Goal: Task Accomplishment & Management: Use online tool/utility

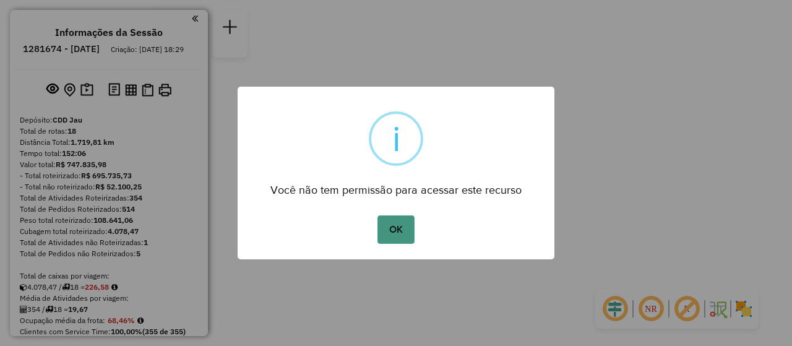
click at [398, 231] on button "OK" at bounding box center [396, 229] width 37 height 28
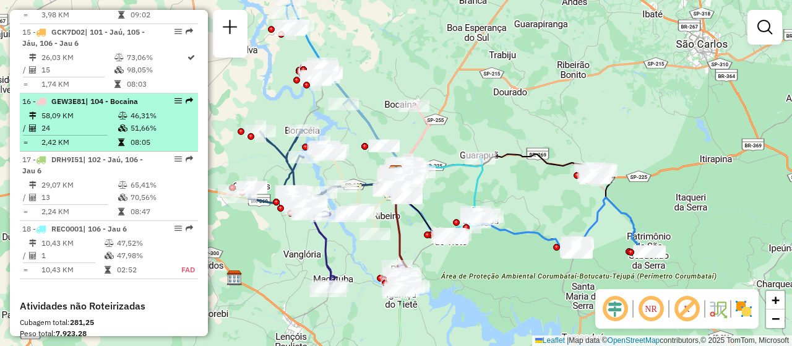
scroll to position [1485, 0]
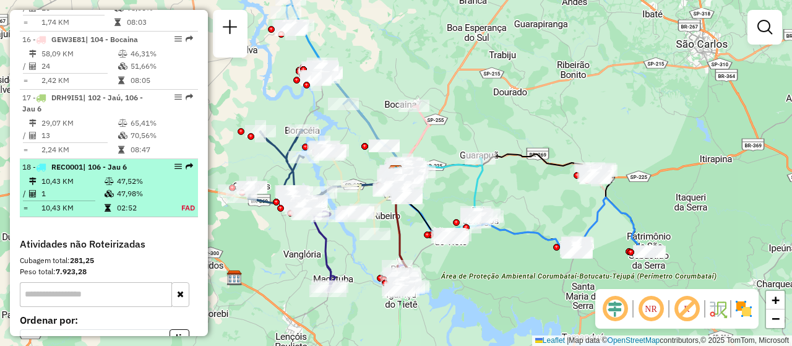
click at [118, 209] on td "02:52" at bounding box center [141, 208] width 51 height 12
select select "**********"
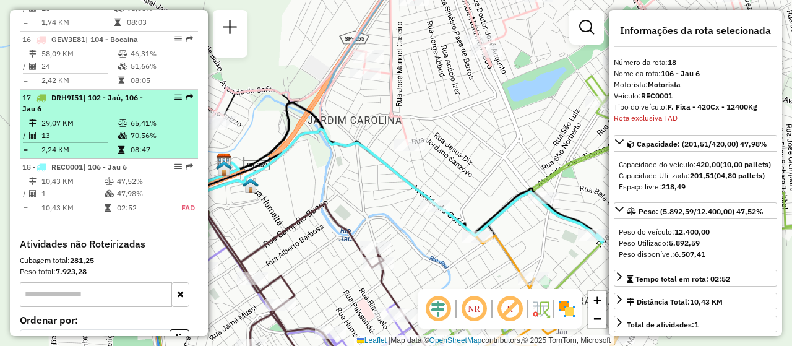
click at [113, 144] on td at bounding box center [69, 143] width 95 height 2
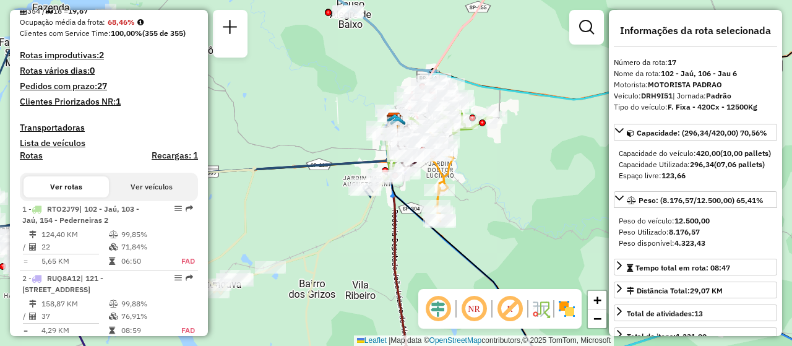
scroll to position [433, 0]
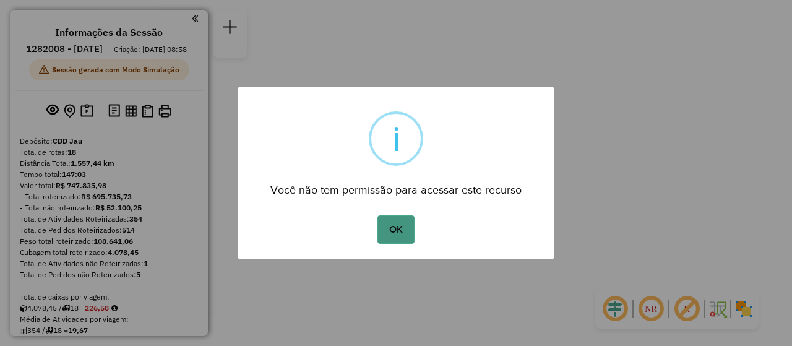
click at [395, 233] on button "OK" at bounding box center [396, 229] width 37 height 28
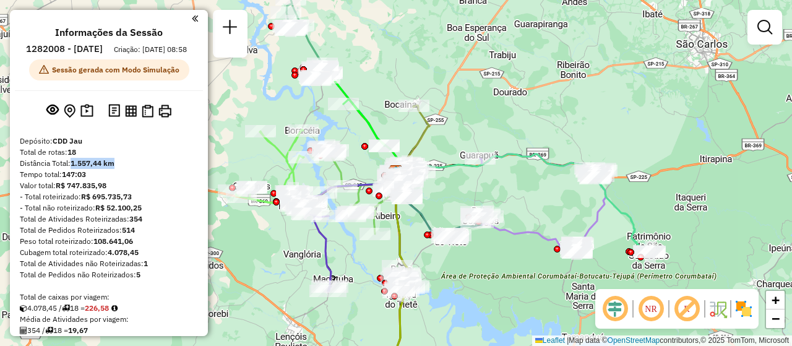
drag, startPoint x: 73, startPoint y: 176, endPoint x: 125, endPoint y: 171, distance: 52.2
click at [125, 169] on div "Distância Total: 1.557,44 km" at bounding box center [109, 163] width 178 height 11
click at [131, 169] on div "Distância Total: 1.557,44 km" at bounding box center [109, 163] width 178 height 11
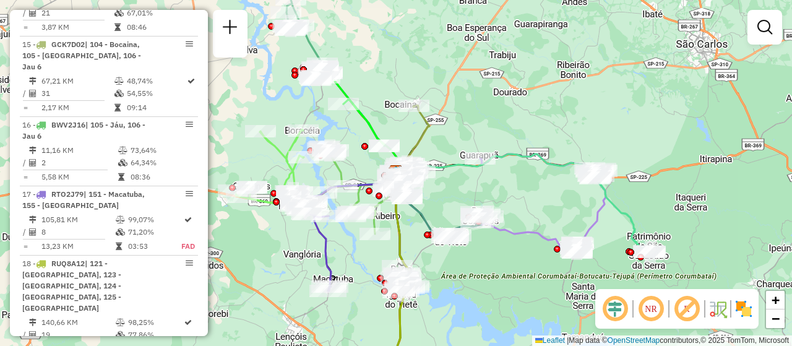
scroll to position [1423, 0]
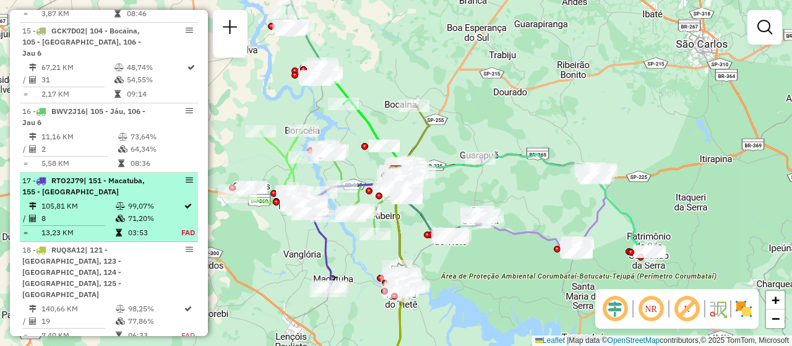
click at [109, 212] on td "105,81 KM" at bounding box center [78, 206] width 74 height 12
select select "**********"
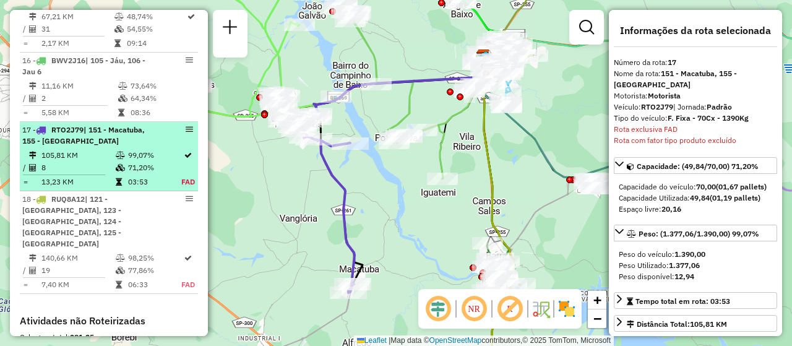
scroll to position [1457, 0]
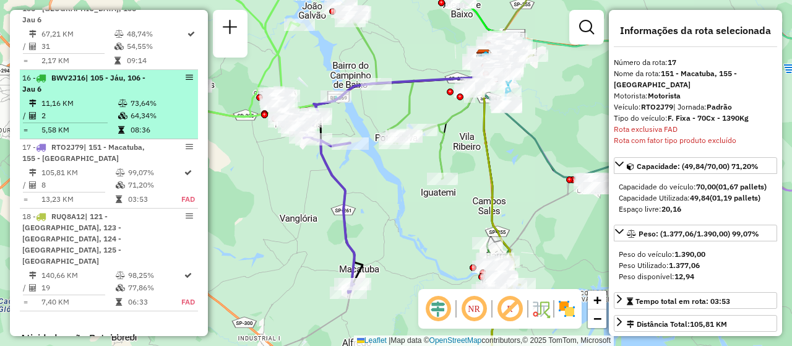
click at [88, 110] on td "11,16 KM" at bounding box center [79, 103] width 77 height 12
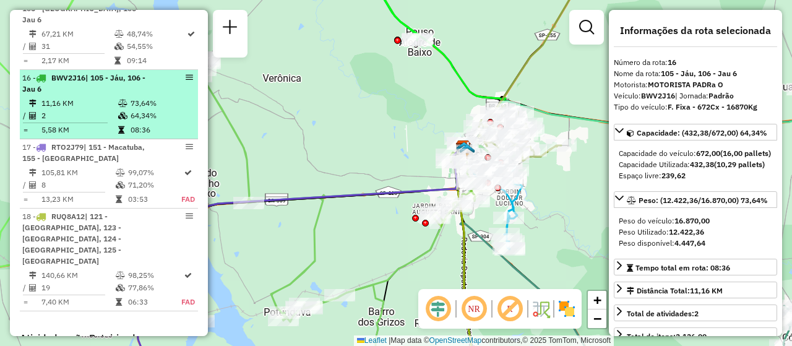
click at [64, 115] on li "16 - BWV2J16 | 105 - Jáu, 106 - Jau 6 11,16 KM 73,64% / 2 64,34% = 5,58 KM 08:36" at bounding box center [109, 104] width 178 height 69
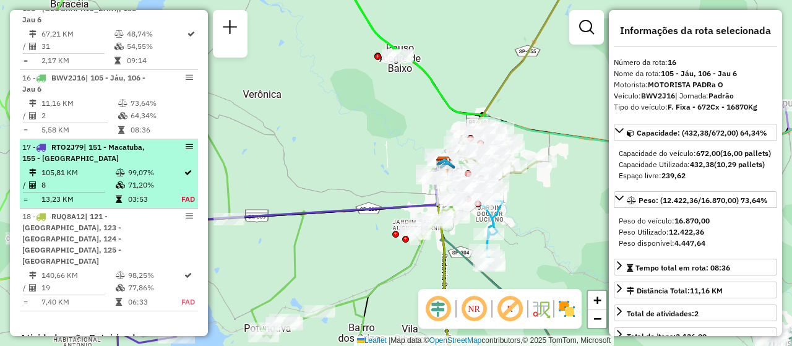
scroll to position [1395, 0]
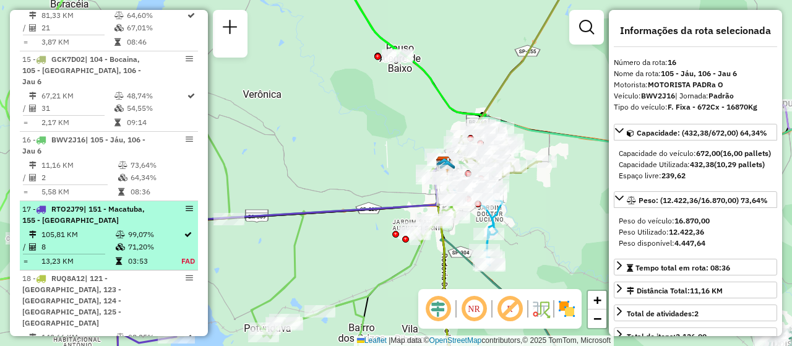
click at [136, 241] on td "99,07%" at bounding box center [153, 234] width 53 height 12
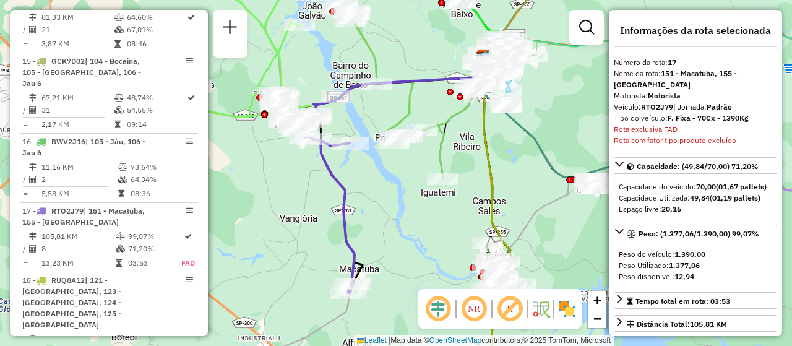
scroll to position [1419, 0]
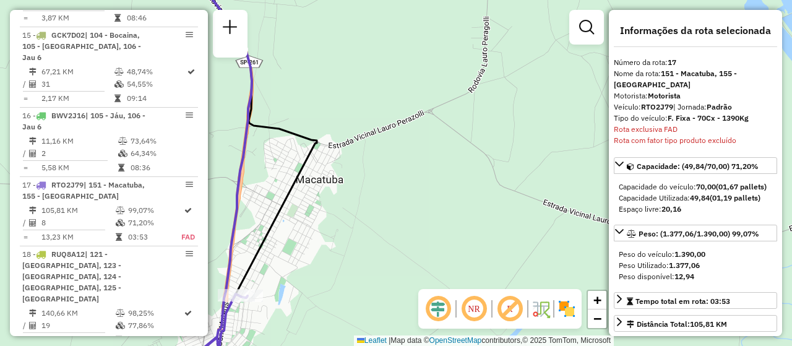
click at [275, 232] on icon at bounding box center [253, 131] width 127 height 332
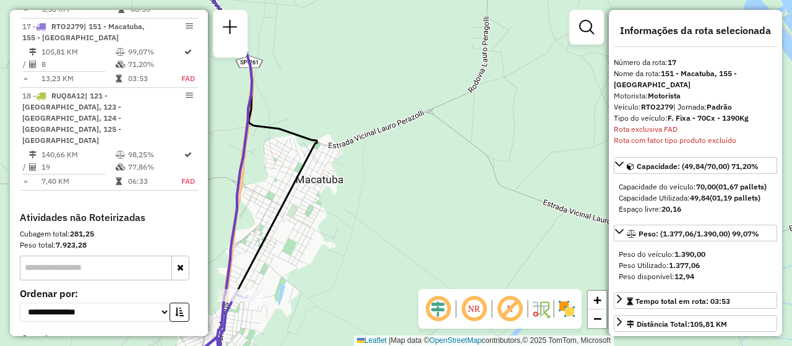
scroll to position [1605, 0]
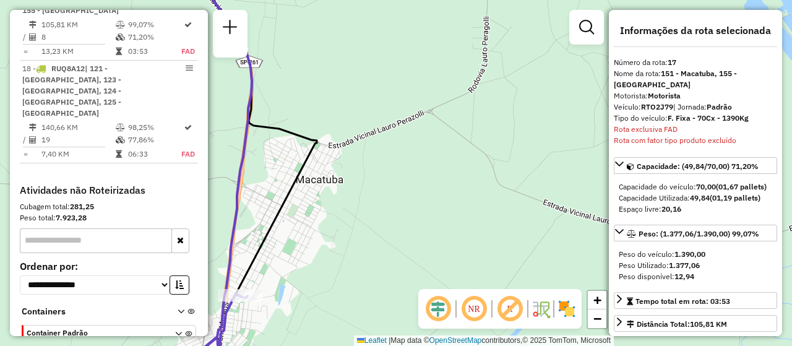
click at [267, 232] on icon at bounding box center [253, 131] width 127 height 332
click at [307, 134] on icon at bounding box center [253, 131] width 127 height 332
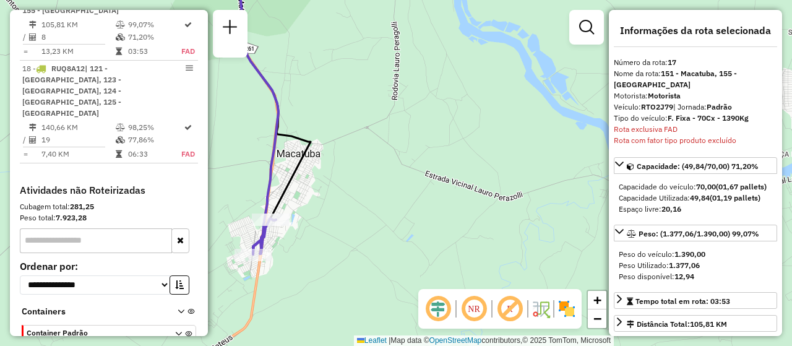
click at [281, 194] on icon at bounding box center [274, 92] width 73 height 255
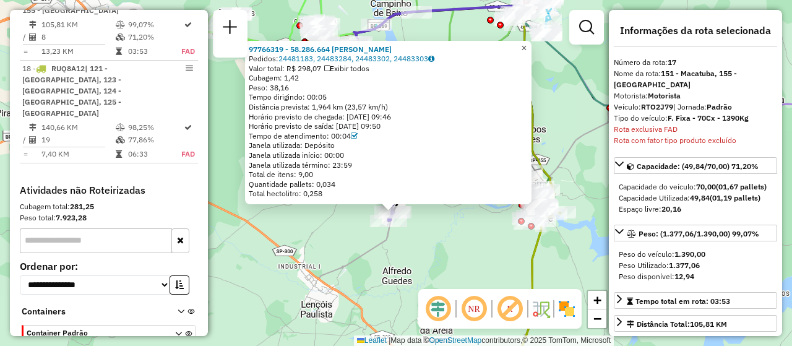
click at [530, 48] on link "×" at bounding box center [524, 48] width 15 height 15
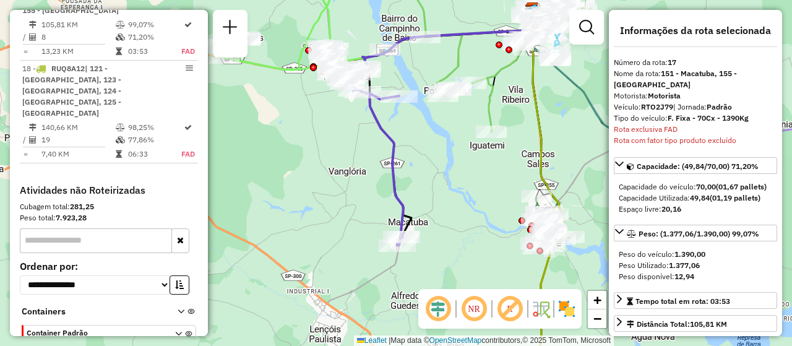
drag, startPoint x: 438, startPoint y: 165, endPoint x: 444, endPoint y: 185, distance: 20.9
click at [444, 185] on div "Janela de atendimento Grade de atendimento Capacidade Transportadoras Veículos …" at bounding box center [396, 173] width 792 height 346
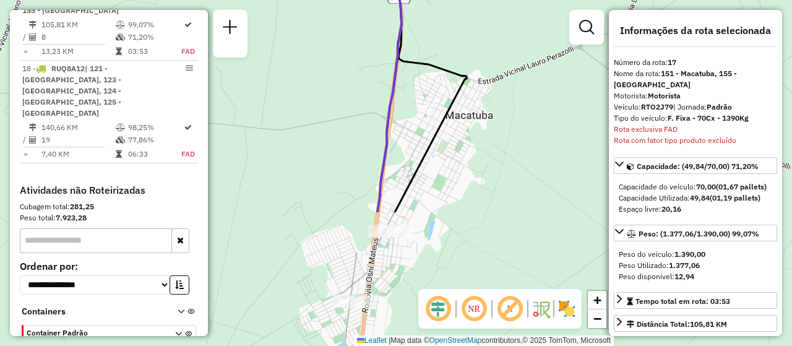
drag, startPoint x: 421, startPoint y: 179, endPoint x: 472, endPoint y: 14, distance: 173.0
click at [472, 14] on div "Janela de atendimento Grade de atendimento Capacidade Transportadoras Veículos …" at bounding box center [396, 173] width 792 height 346
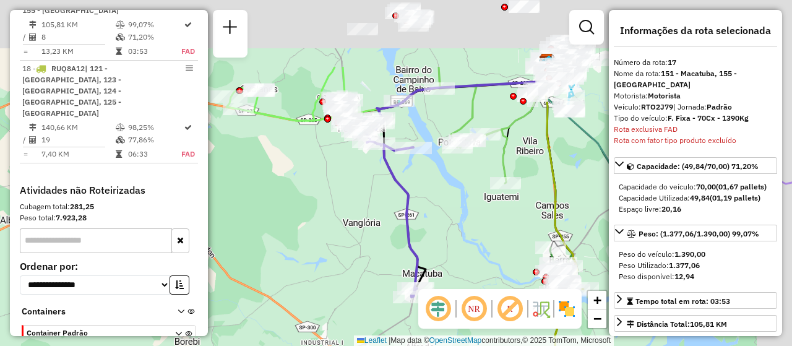
drag, startPoint x: 504, startPoint y: 148, endPoint x: 394, endPoint y: 297, distance: 185.0
click at [393, 308] on div "Janela de atendimento Grade de atendimento Capacidade Transportadoras Veículos …" at bounding box center [396, 173] width 792 height 346
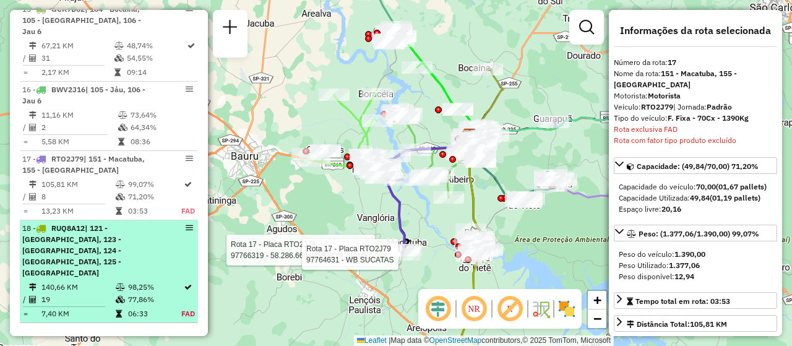
scroll to position [1419, 0]
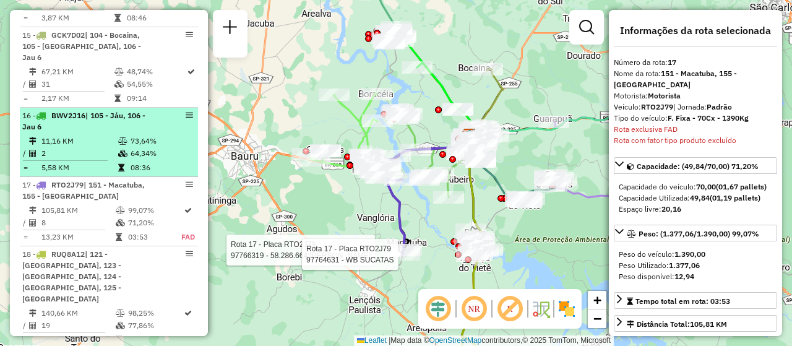
click at [88, 160] on td "2" at bounding box center [79, 153] width 77 height 12
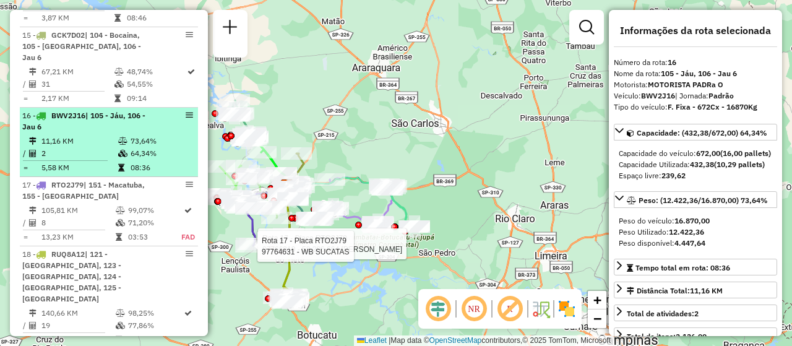
click at [107, 132] on div "16 - BWV2J16 | 105 - Jáu, 106 - Jau 6" at bounding box center [87, 121] width 131 height 22
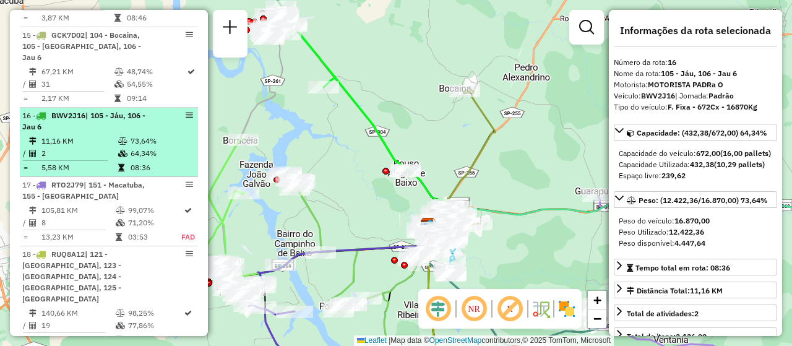
click at [123, 174] on table "11,16 KM 73,64% / 2 64,34% = 5,58 KM 08:36" at bounding box center [108, 154] width 173 height 39
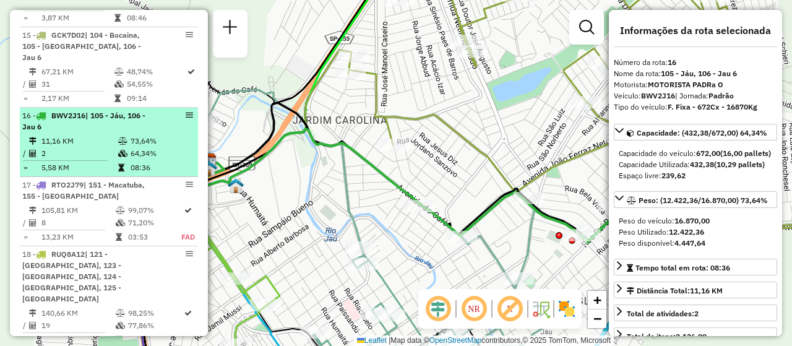
click at [188, 119] on em at bounding box center [189, 114] width 7 height 7
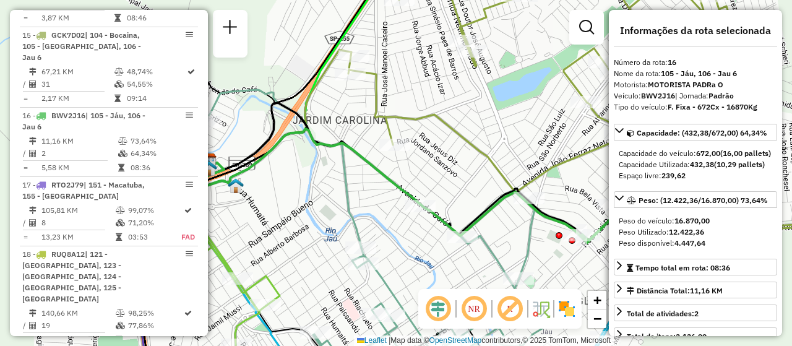
drag, startPoint x: 167, startPoint y: 152, endPoint x: 479, endPoint y: 308, distance: 348.7
click at [479, 308] on em at bounding box center [474, 309] width 30 height 30
click at [473, 310] on em at bounding box center [474, 309] width 30 height 30
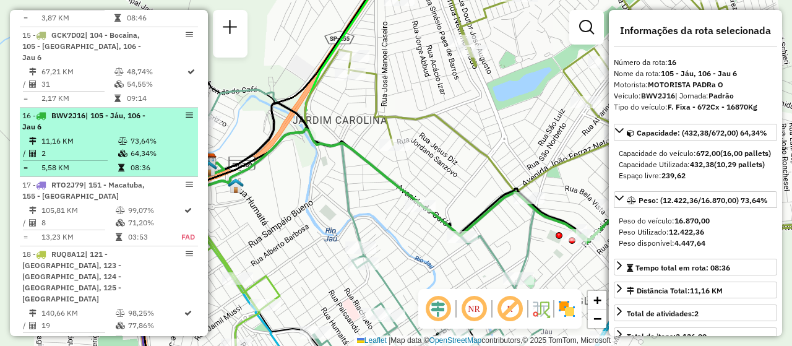
click at [58, 132] on div "16 - BWV2J16 | 105 - Jáu, 106 - Jau 6" at bounding box center [87, 121] width 131 height 22
click at [94, 147] on td "11,16 KM" at bounding box center [79, 141] width 77 height 12
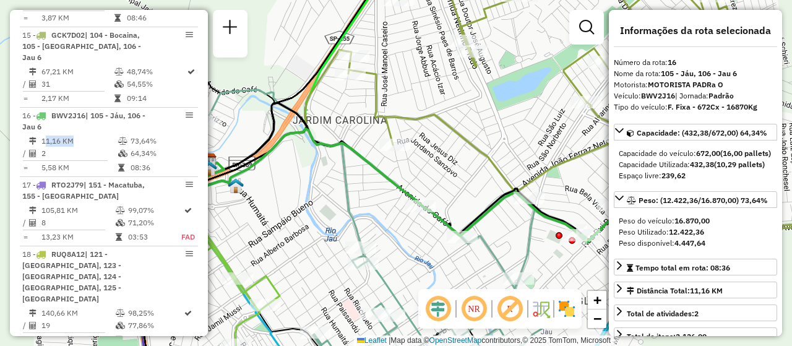
drag, startPoint x: 94, startPoint y: 157, endPoint x: 366, endPoint y: 176, distance: 273.0
click at [368, 177] on div "Rota 17 - Placa RTO2J79 97766319 - 58.286.664 FABIANA PLACA RAMOS Rota 17 - Pla…" at bounding box center [396, 173] width 792 height 346
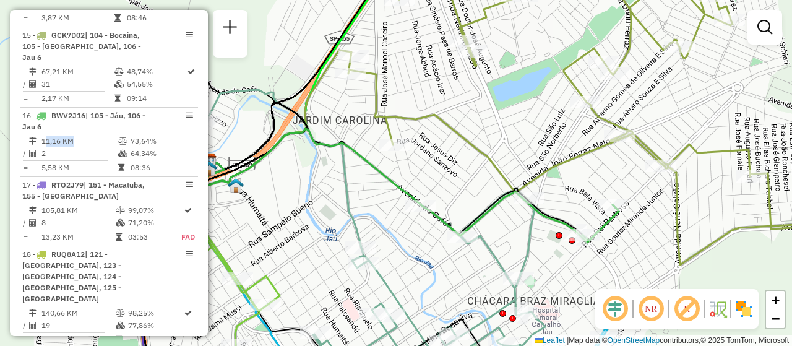
click at [332, 153] on icon at bounding box center [396, 186] width 445 height 114
select select "**********"
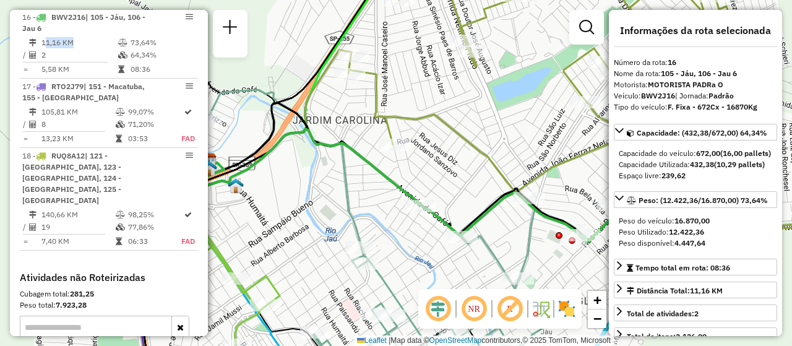
scroll to position [1535, 0]
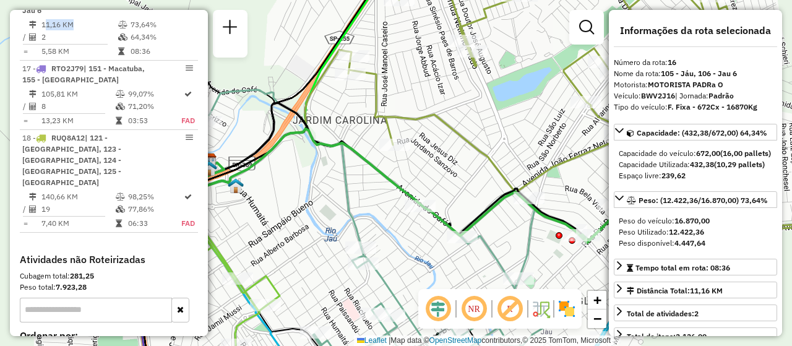
click at [335, 147] on icon at bounding box center [396, 186] width 445 height 114
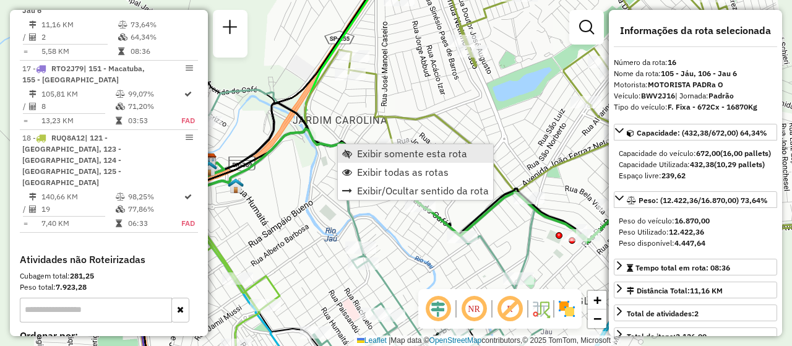
click at [376, 152] on span "Exibir somente esta rota" at bounding box center [412, 154] width 110 height 10
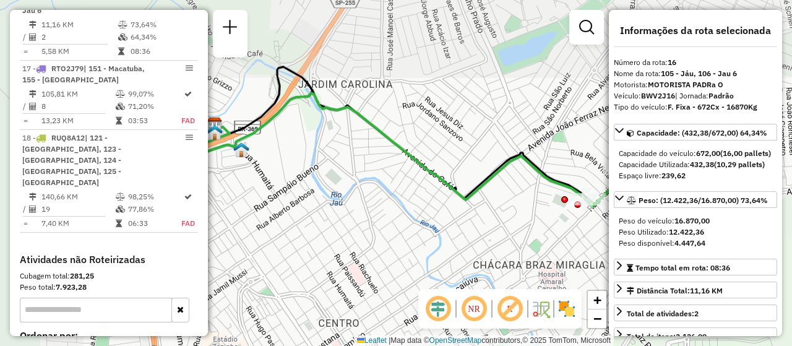
drag, startPoint x: 399, startPoint y: 191, endPoint x: 483, endPoint y: 249, distance: 102.3
click at [522, 269] on div "Janela de atendimento Grade de atendimento Capacidade Transportadoras Veículos …" at bounding box center [396, 173] width 792 height 346
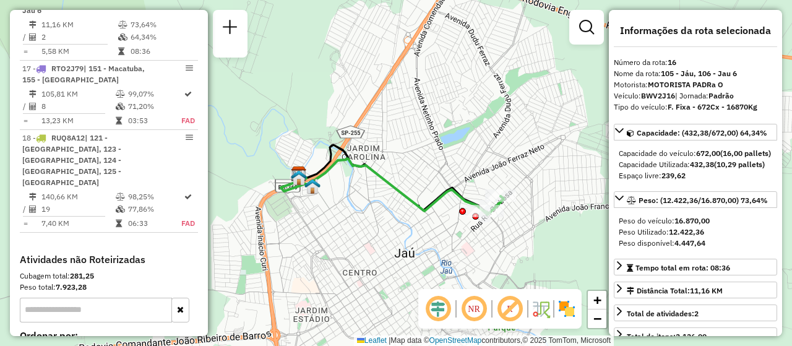
drag, startPoint x: 449, startPoint y: 251, endPoint x: 405, endPoint y: 240, distance: 45.2
click at [405, 240] on div "Janela de atendimento Grade de atendimento Capacidade Transportadoras Veículos …" at bounding box center [396, 173] width 792 height 346
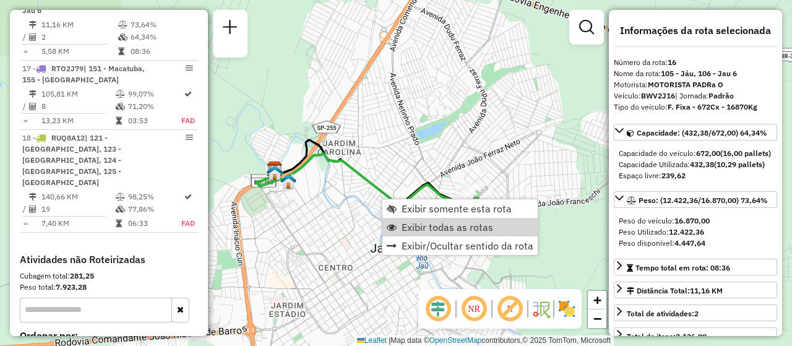
click at [406, 225] on span "Exibir todas as rotas" at bounding box center [448, 227] width 92 height 10
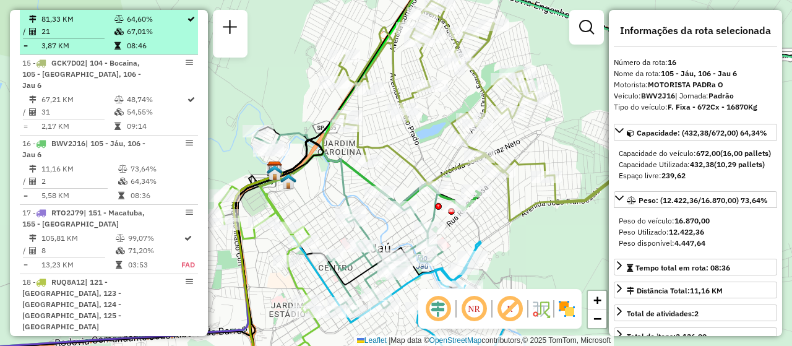
scroll to position [1395, 0]
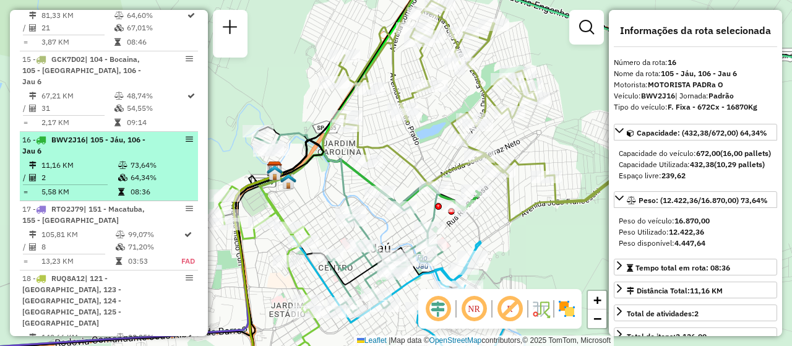
click at [118, 181] on icon at bounding box center [122, 177] width 9 height 7
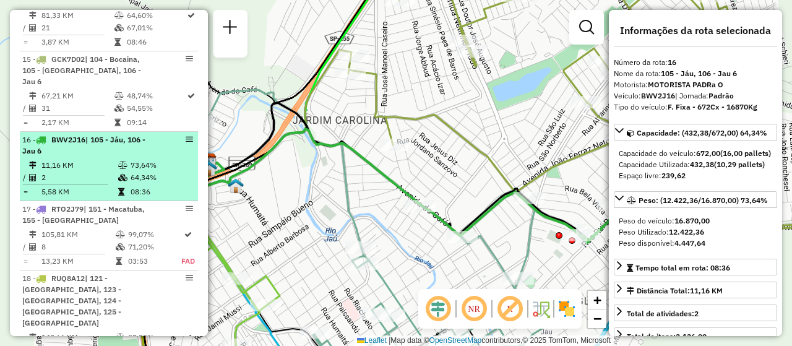
click at [186, 143] on em at bounding box center [189, 139] width 7 height 7
click at [157, 171] on td "73,64%" at bounding box center [161, 165] width 63 height 12
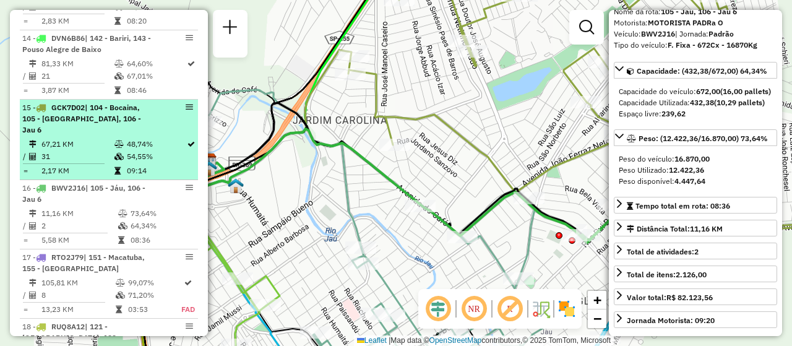
scroll to position [1333, 0]
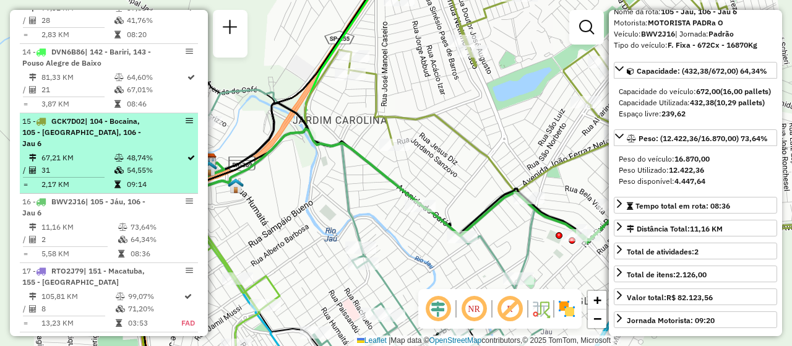
click at [126, 164] on td "48,74%" at bounding box center [156, 158] width 60 height 12
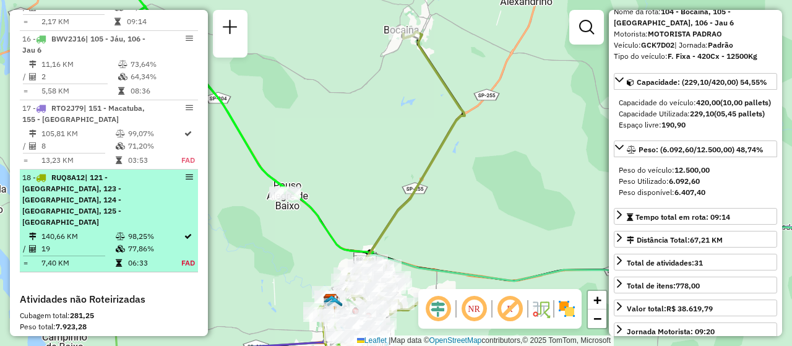
scroll to position [1519, 0]
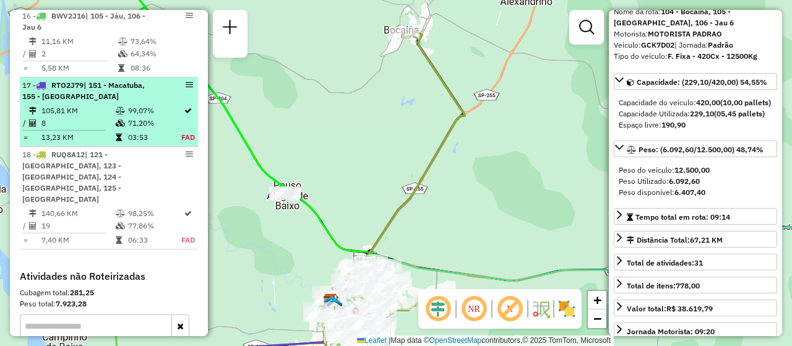
click at [127, 129] on td "71,20%" at bounding box center [153, 123] width 53 height 12
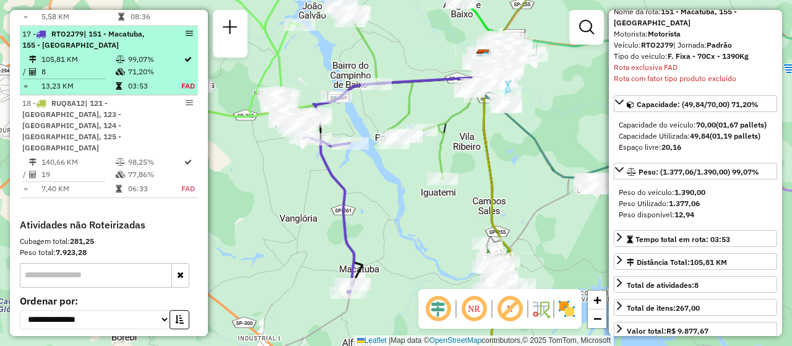
scroll to position [1605, 0]
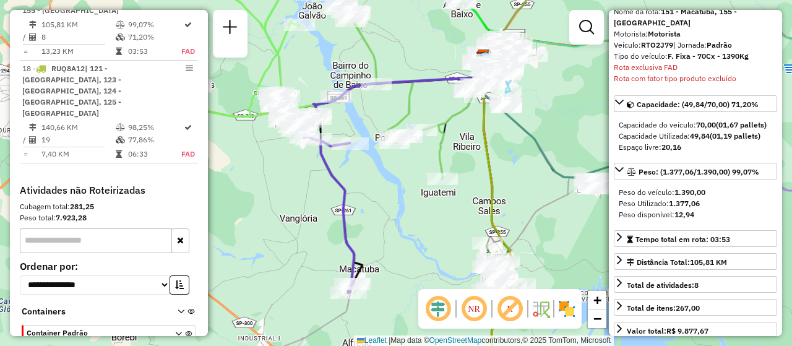
click at [116, 186] on h4 "Atividades não Roteirizadas" at bounding box center [109, 190] width 178 height 12
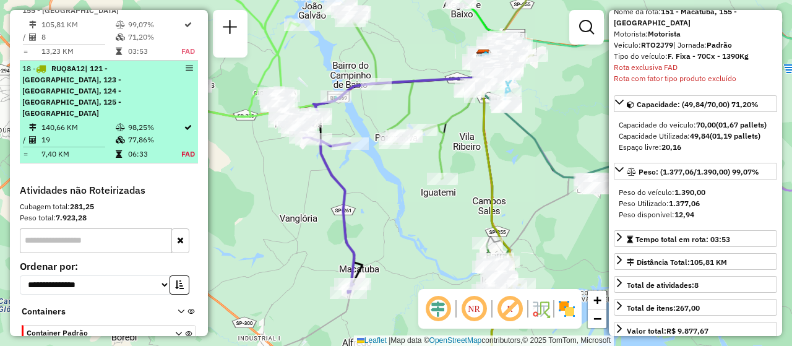
click at [115, 137] on td at bounding box center [121, 140] width 12 height 12
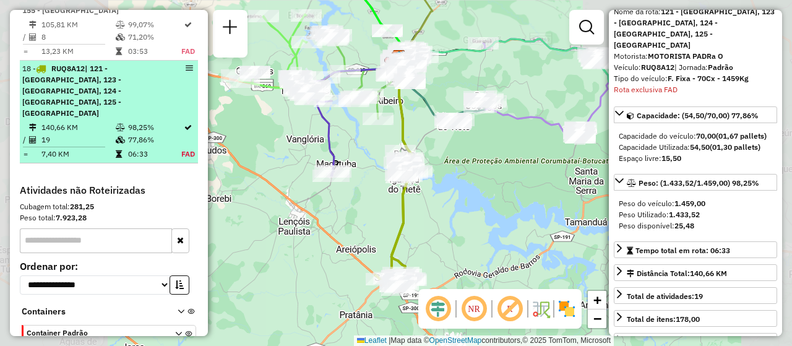
scroll to position [1642, 0]
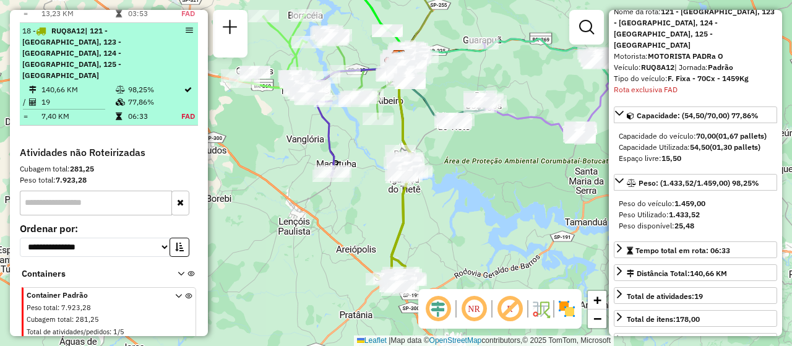
click at [121, 100] on icon at bounding box center [120, 101] width 9 height 7
click at [162, 77] on div "18 - RUQ8A12 | 121 - [GEOGRAPHIC_DATA], 123 - [GEOGRAPHIC_DATA], 124 - [GEOGRAP…" at bounding box center [108, 53] width 173 height 56
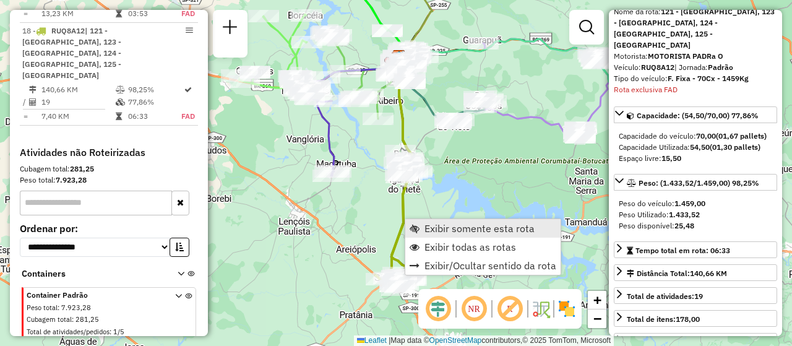
click at [420, 222] on link "Exibir somente esta rota" at bounding box center [482, 228] width 155 height 19
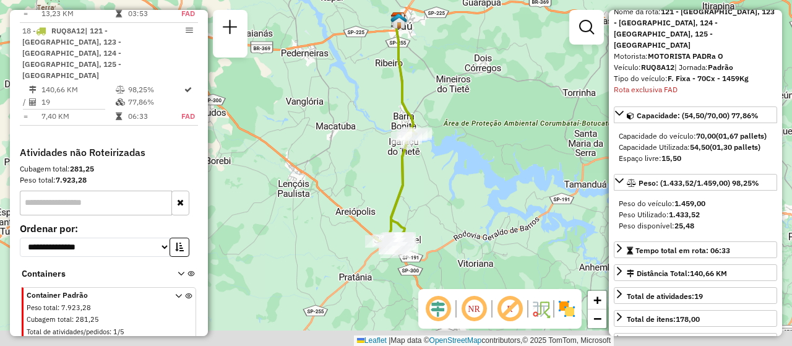
drag, startPoint x: 433, startPoint y: 214, endPoint x: 433, endPoint y: 199, distance: 15.5
click at [433, 199] on div "Janela de atendimento Grade de atendimento Capacidade Transportadoras Veículos …" at bounding box center [396, 173] width 792 height 346
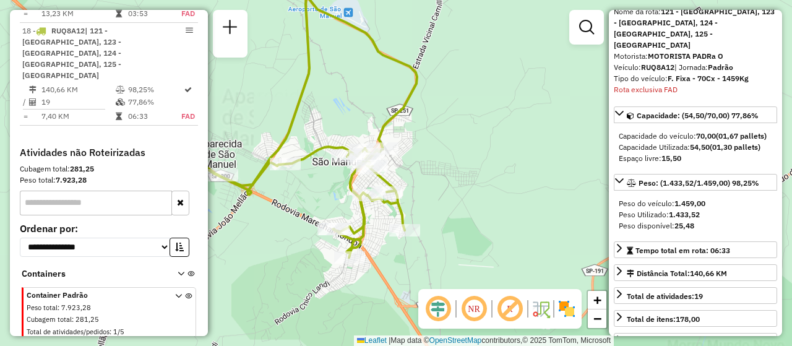
drag, startPoint x: 385, startPoint y: 217, endPoint x: 457, endPoint y: 190, distance: 76.6
click at [456, 190] on div "Janela de atendimento Grade de atendimento Capacidade Transportadoras Veículos …" at bounding box center [396, 173] width 792 height 346
